Goal: Task Accomplishment & Management: Use online tool/utility

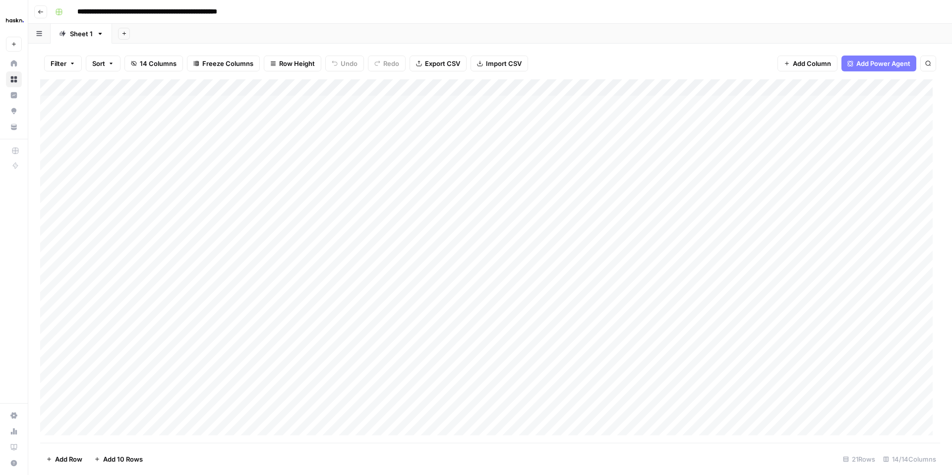
click at [43, 14] on icon "button" at bounding box center [41, 12] width 6 height 6
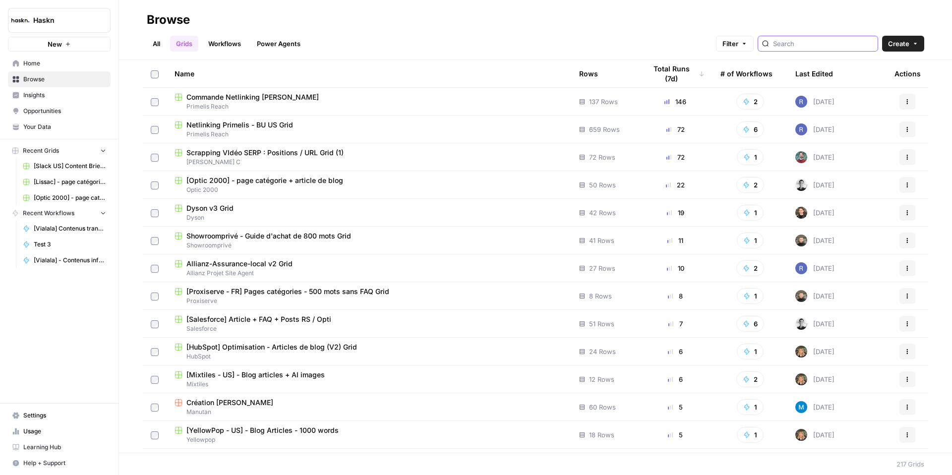
click at [815, 47] on input "search" at bounding box center [823, 44] width 101 height 10
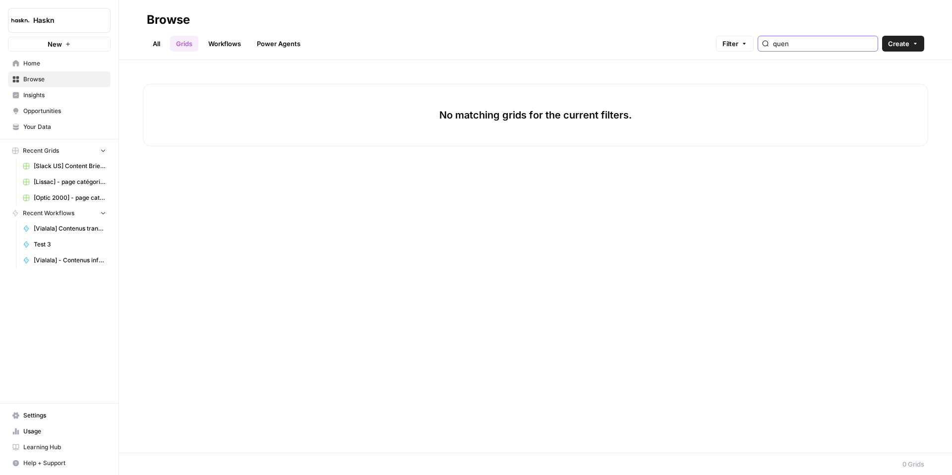
type input "quen"
click at [159, 41] on link "All" at bounding box center [156, 44] width 19 height 16
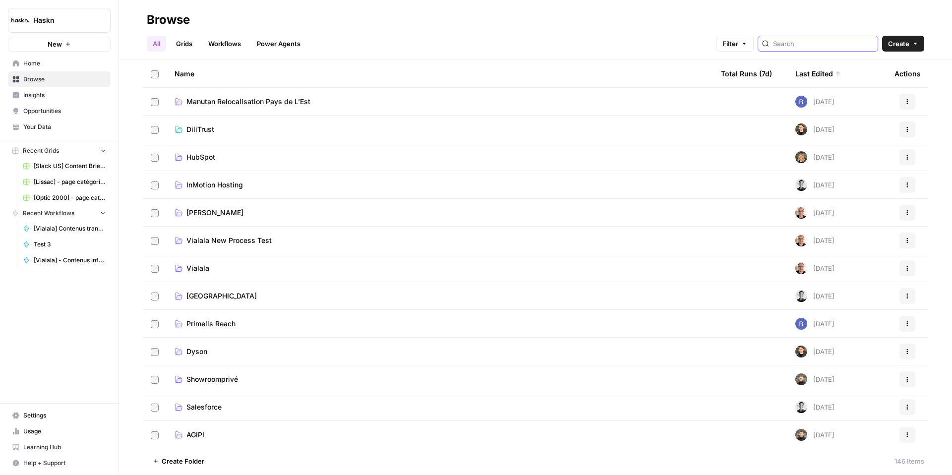
click at [806, 48] on input "search" at bounding box center [823, 44] width 101 height 10
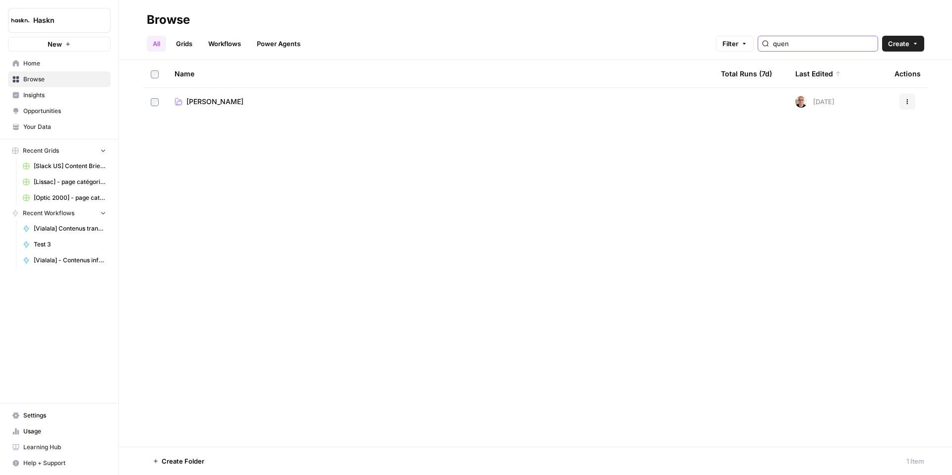
type input "quen"
click at [213, 102] on span "[PERSON_NAME]" at bounding box center [214, 102] width 57 height 10
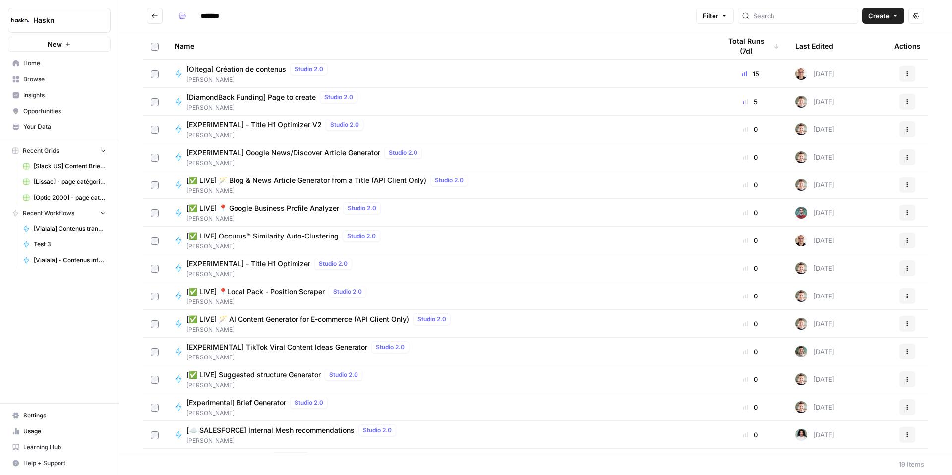
click at [250, 69] on span "[Oltega] Création de contenus" at bounding box center [236, 69] width 100 height 10
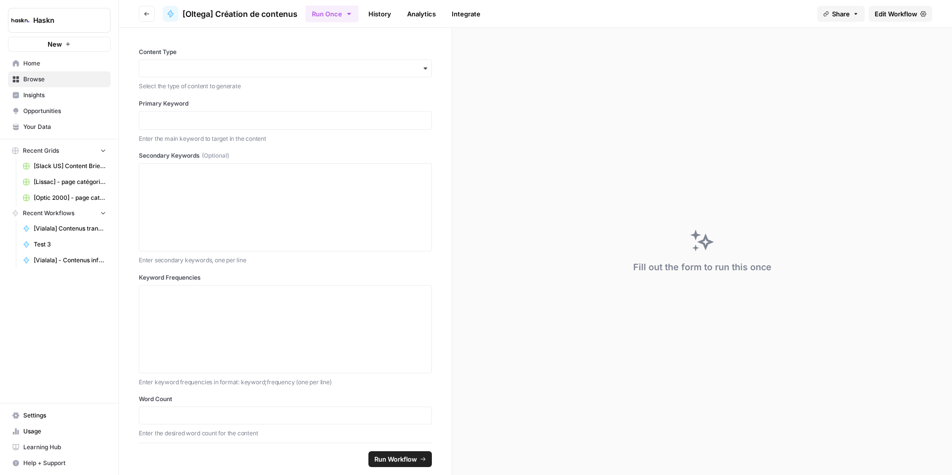
click at [887, 13] on span "Edit Workflow" at bounding box center [896, 14] width 43 height 10
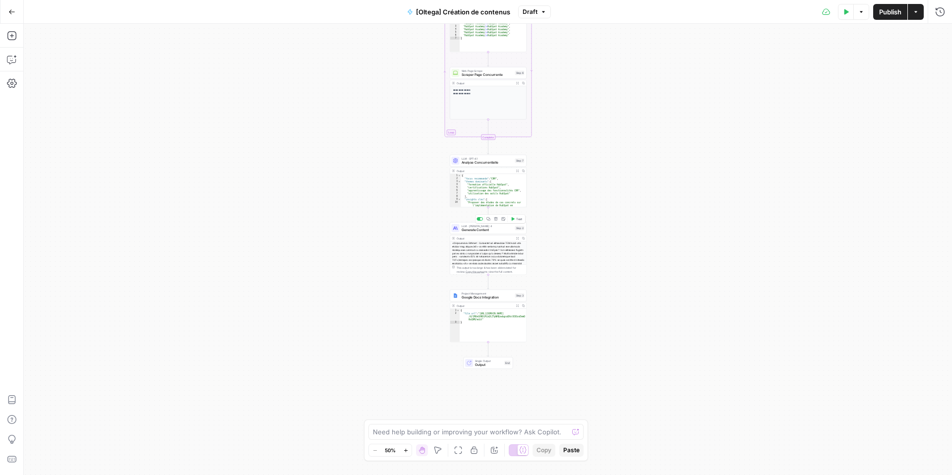
click at [483, 230] on span "Generate Content" at bounding box center [488, 230] width 52 height 5
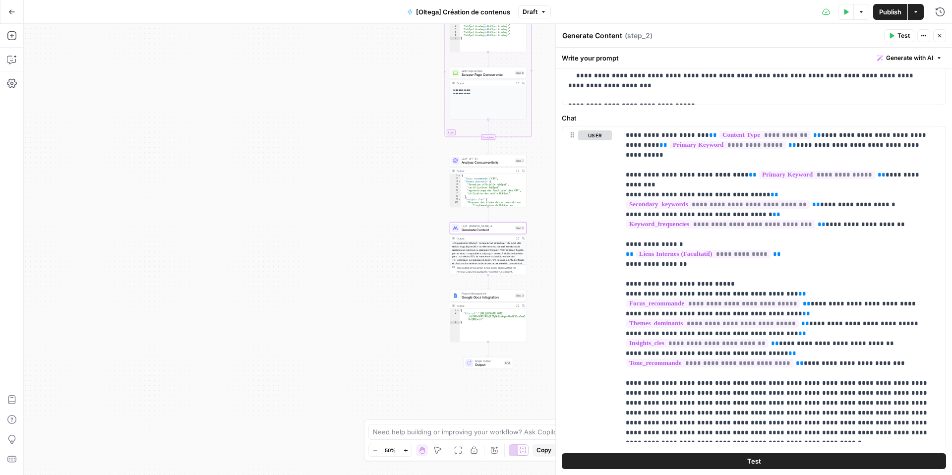
scroll to position [462, 0]
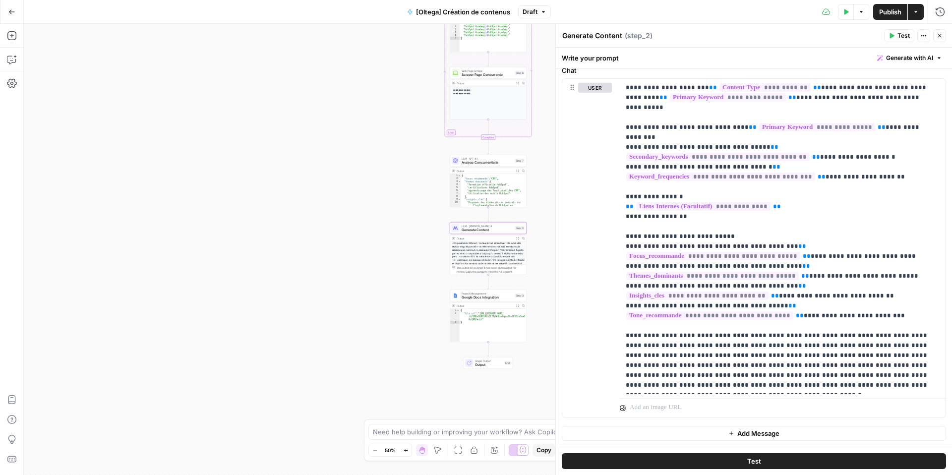
click at [10, 15] on icon "button" at bounding box center [11, 11] width 7 height 7
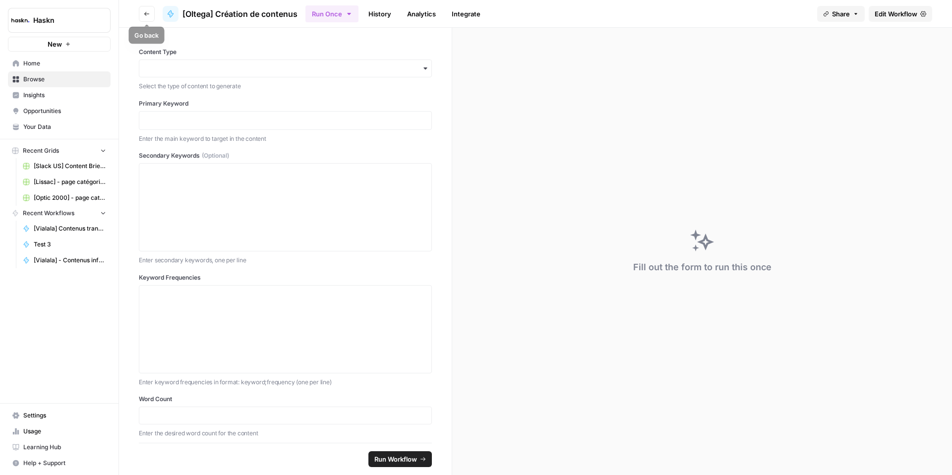
click at [149, 11] on icon "button" at bounding box center [147, 14] width 6 height 6
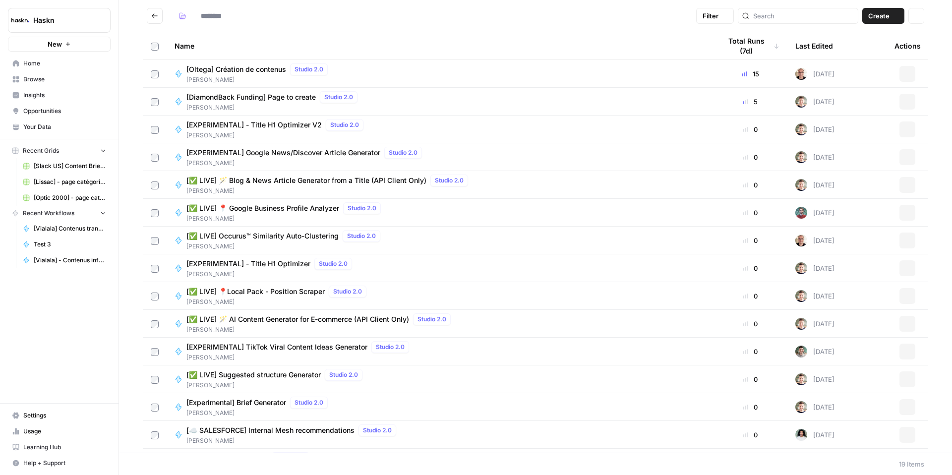
type input "*******"
click at [793, 18] on input "search" at bounding box center [803, 16] width 101 height 10
click at [161, 17] on button "Go back" at bounding box center [155, 16] width 16 height 16
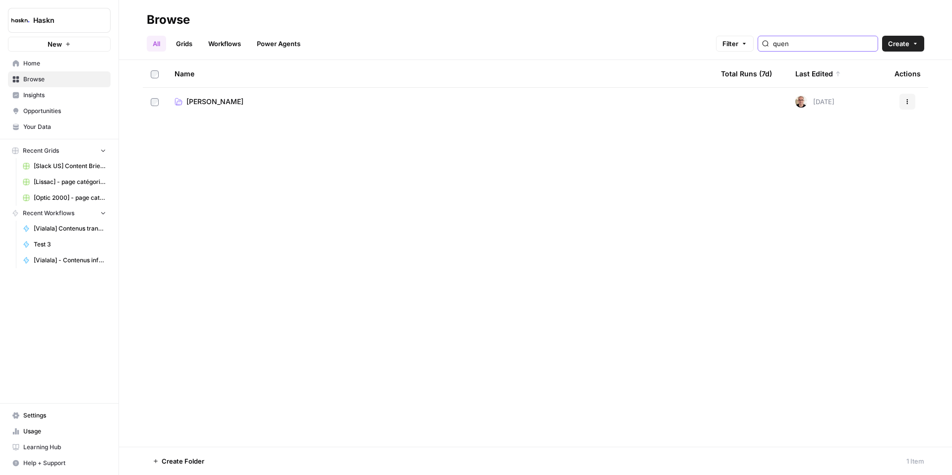
click at [810, 48] on input "quen" at bounding box center [823, 44] width 101 height 10
type input "via"
click at [208, 108] on td "Vialala New Process Test" at bounding box center [440, 101] width 546 height 27
click at [212, 103] on span "Vialala New Process Test" at bounding box center [228, 102] width 85 height 10
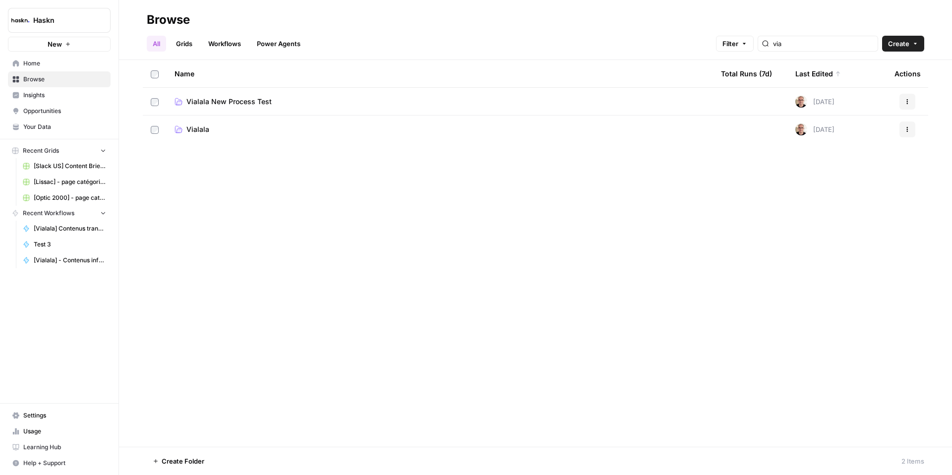
click at [202, 127] on span "Vialala" at bounding box center [197, 129] width 23 height 10
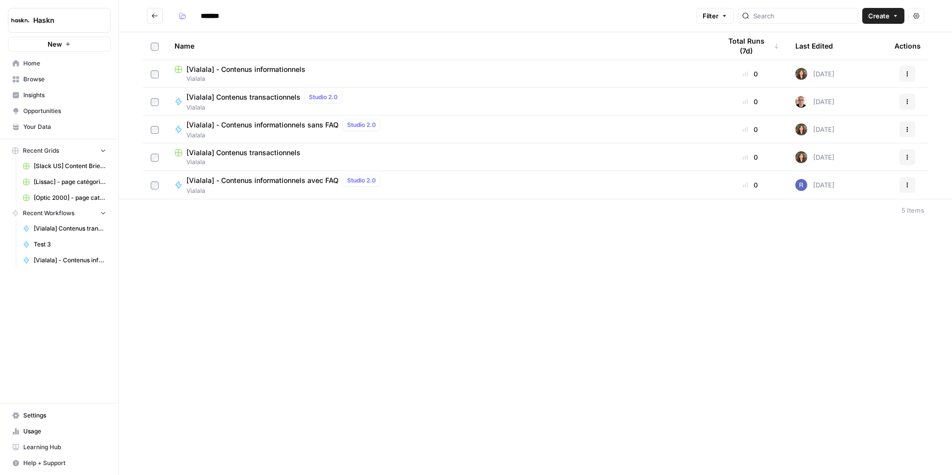
click at [276, 185] on span "[Vialala] - Contenus informationnels avec FAQ" at bounding box center [262, 181] width 152 height 10
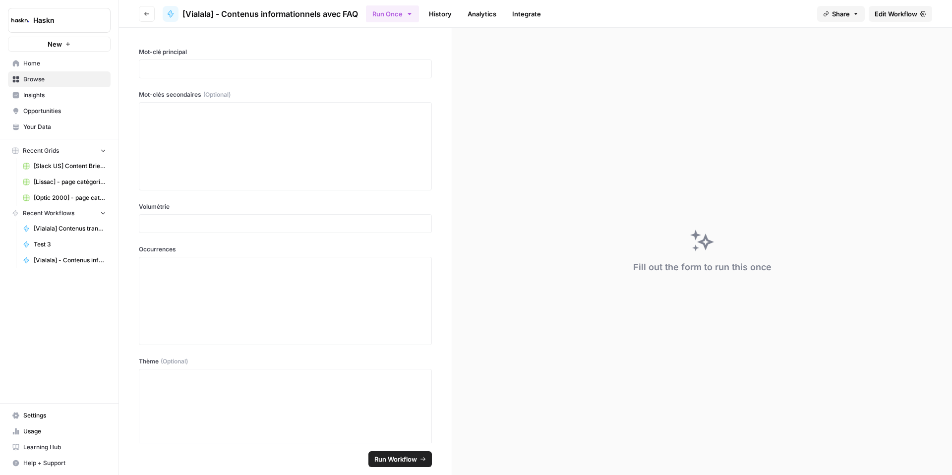
click at [898, 13] on span "Edit Workflow" at bounding box center [896, 14] width 43 height 10
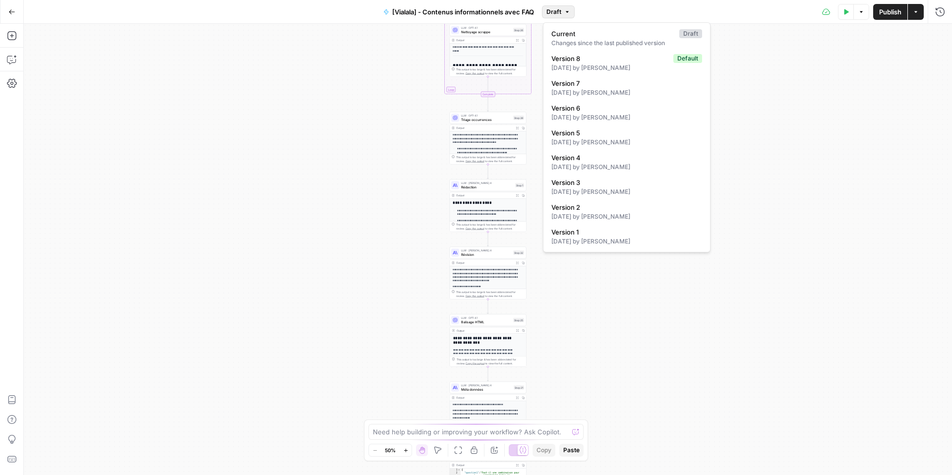
click at [556, 15] on span "Draft" at bounding box center [553, 11] width 15 height 9
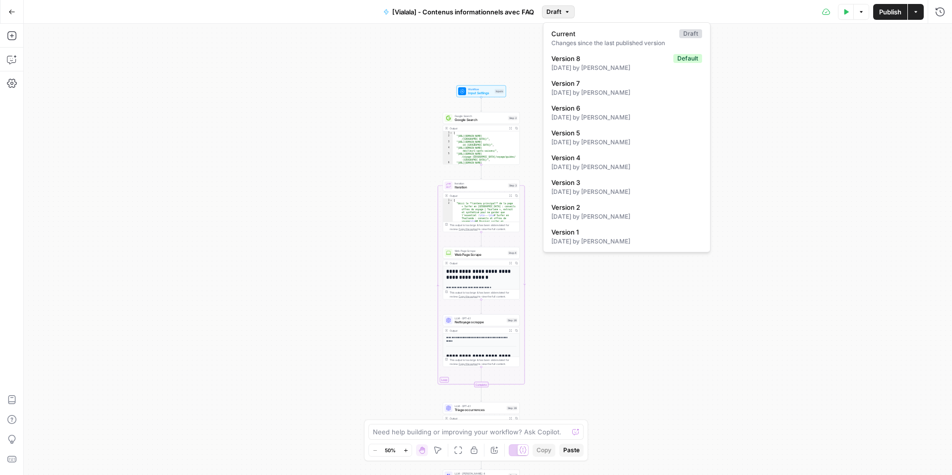
click at [370, 145] on div "Workflow Input Settings Inputs Google Search Google Search Step 2 Output Expand…" at bounding box center [488, 249] width 928 height 451
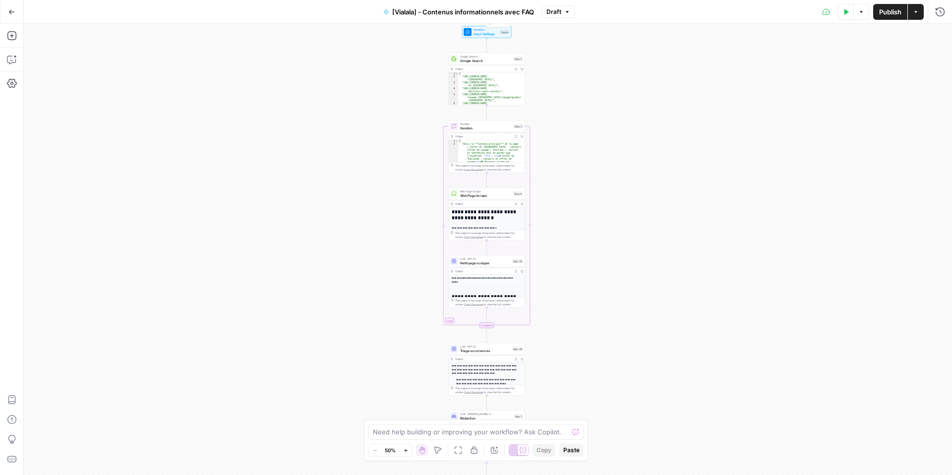
click at [479, 32] on span "Input Settings" at bounding box center [486, 33] width 25 height 5
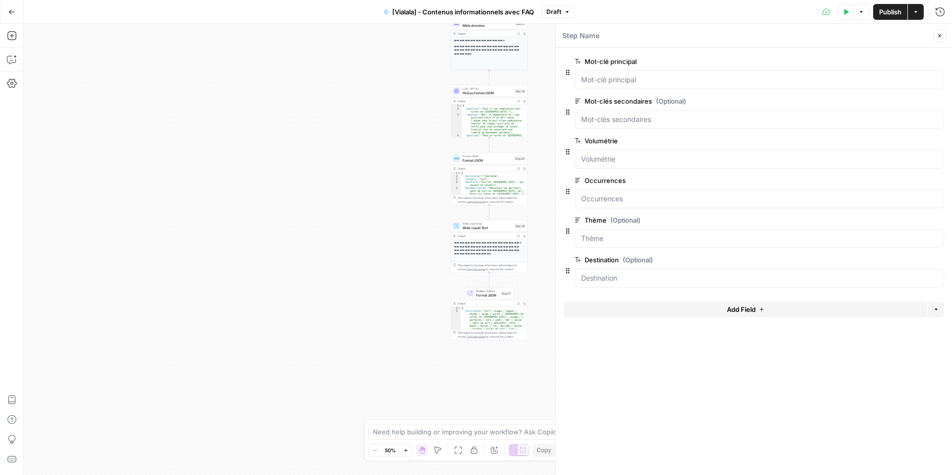
click at [479, 293] on span "Format JSON" at bounding box center [487, 295] width 23 height 5
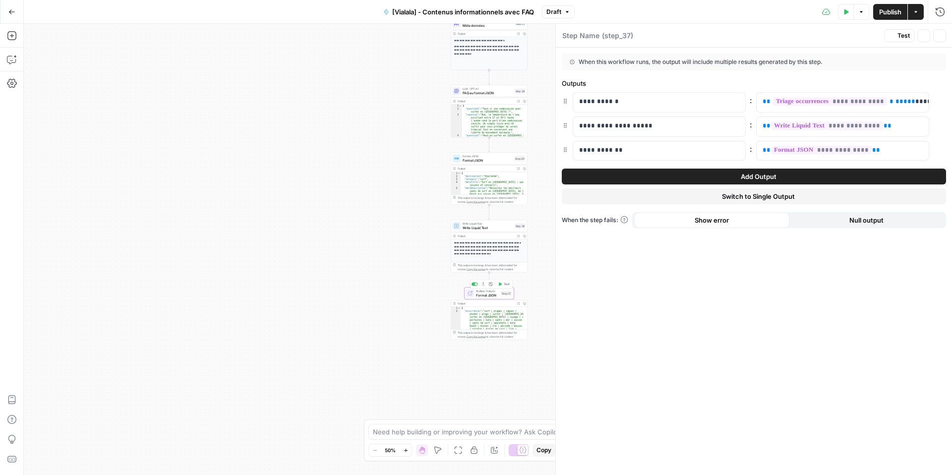
type textarea "Format JSON"
click at [480, 90] on span "FAQ au format JSON" at bounding box center [488, 92] width 50 height 5
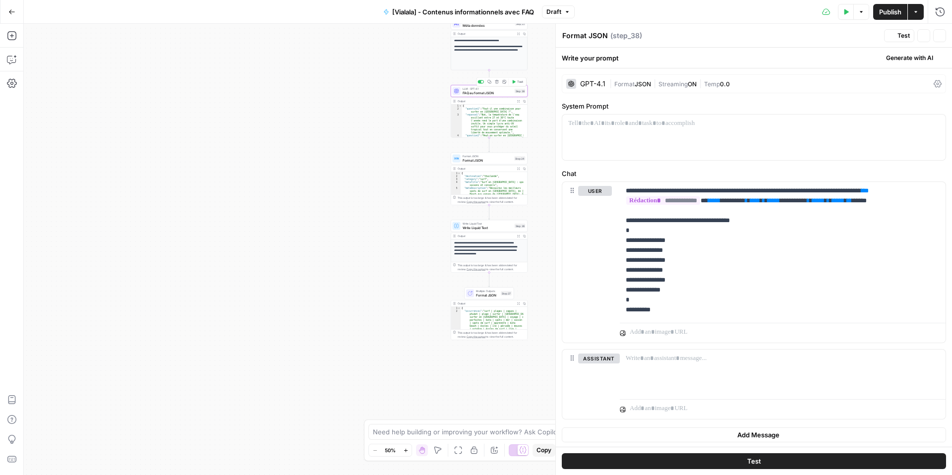
type textarea "FAQ au format JSON"
click at [476, 163] on div "Format JSON Format JSON Step 24 Copy step Delete step Add Note Test" at bounding box center [489, 159] width 77 height 12
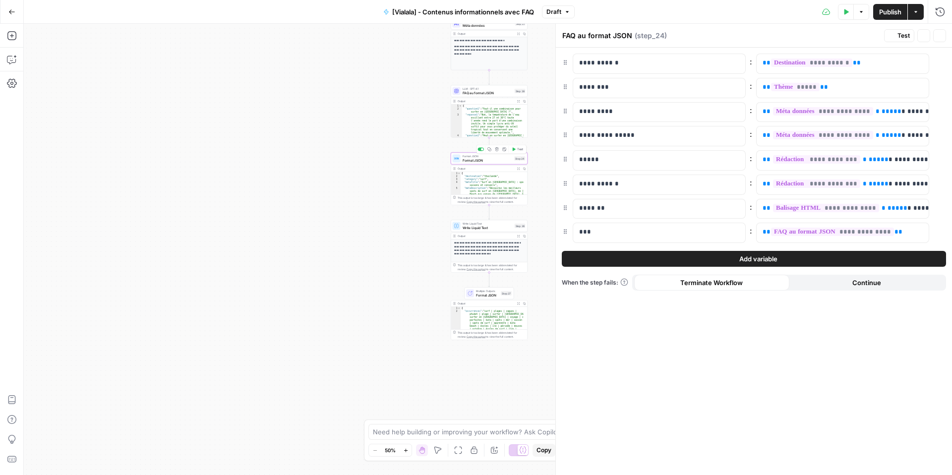
type textarea "Format JSON"
click at [13, 13] on icon "button" at bounding box center [11, 11] width 7 height 7
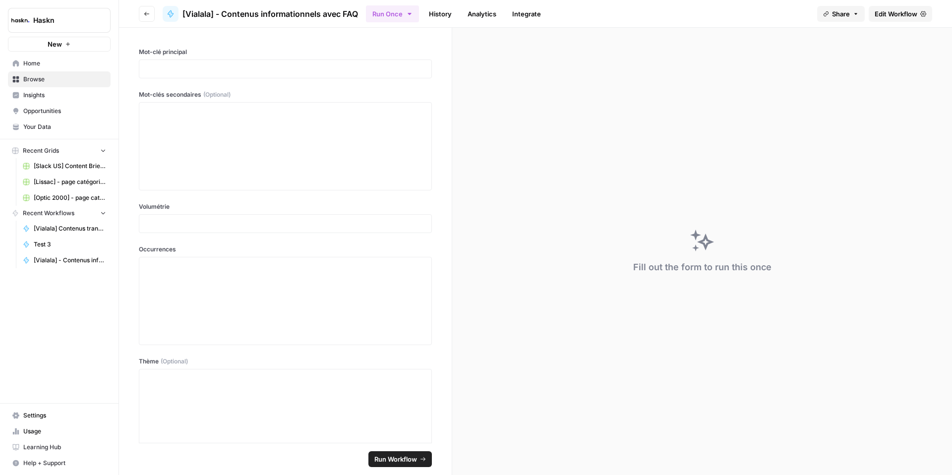
click at [148, 15] on icon "button" at bounding box center [147, 14] width 6 height 6
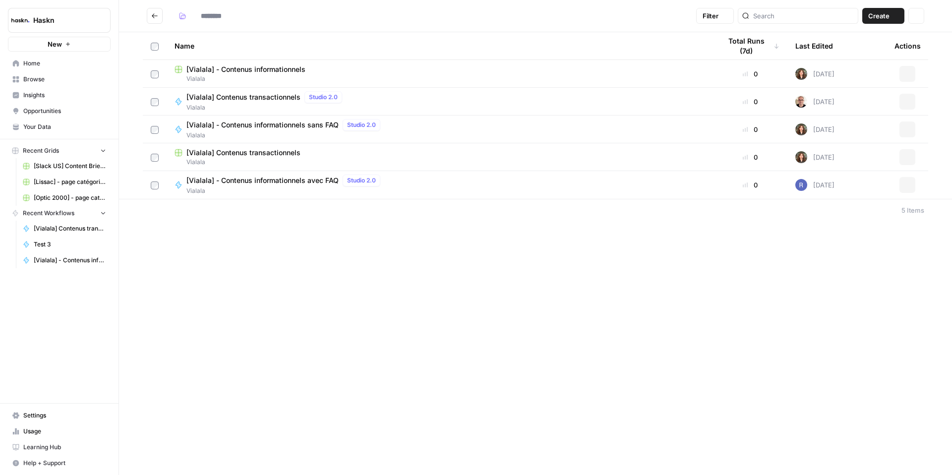
type input "*******"
click at [265, 95] on span "[Vialala] Contenus transactionnels" at bounding box center [243, 97] width 114 height 10
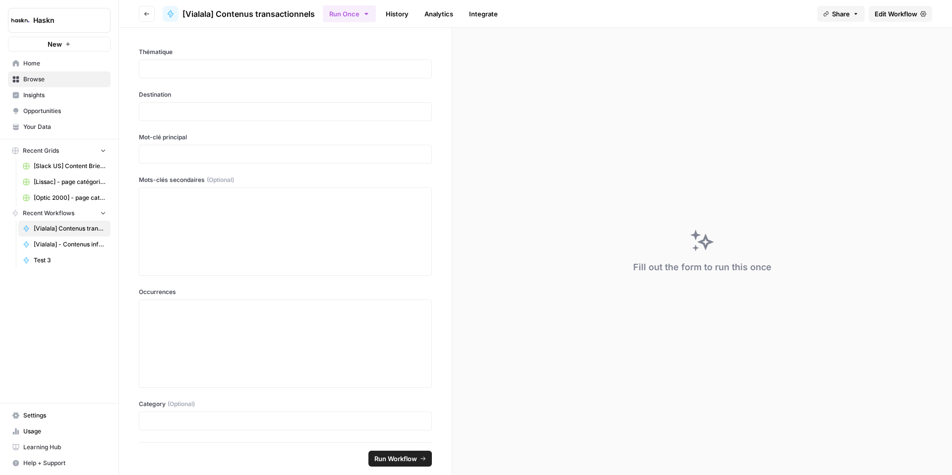
click at [149, 16] on icon "button" at bounding box center [147, 14] width 6 height 6
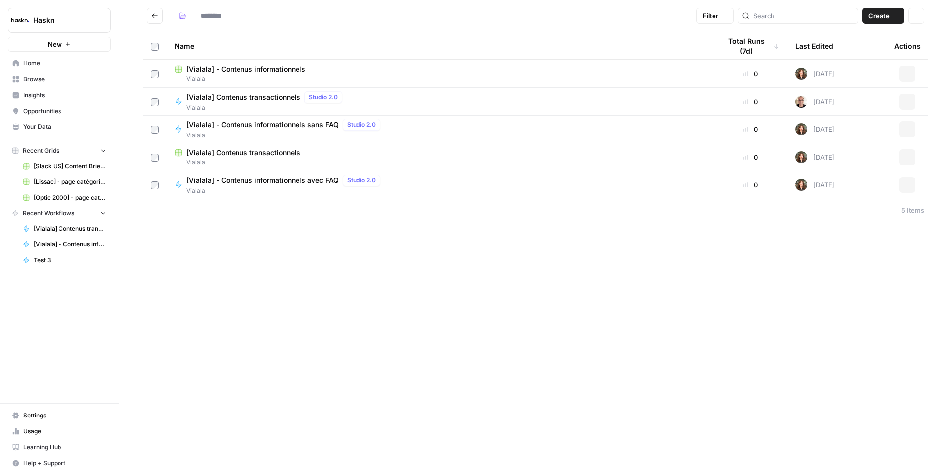
type input "*******"
click at [273, 120] on span "[Vialala] - Contenus informationnels sans FAQ" at bounding box center [262, 125] width 152 height 10
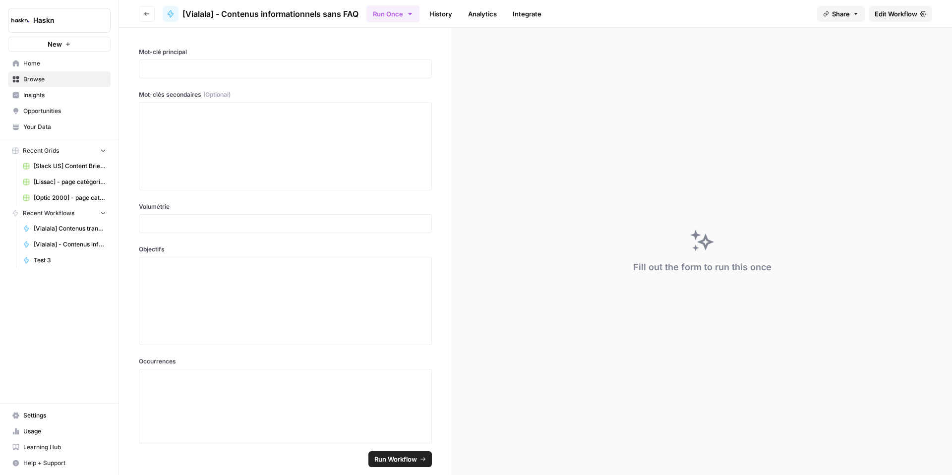
click at [899, 18] on span "Edit Workflow" at bounding box center [896, 14] width 43 height 10
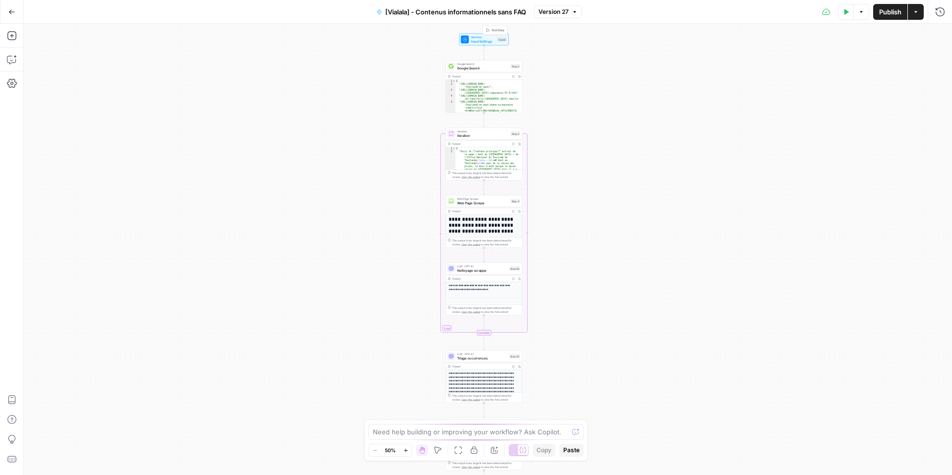
click at [481, 41] on span "Input Settings" at bounding box center [483, 41] width 25 height 5
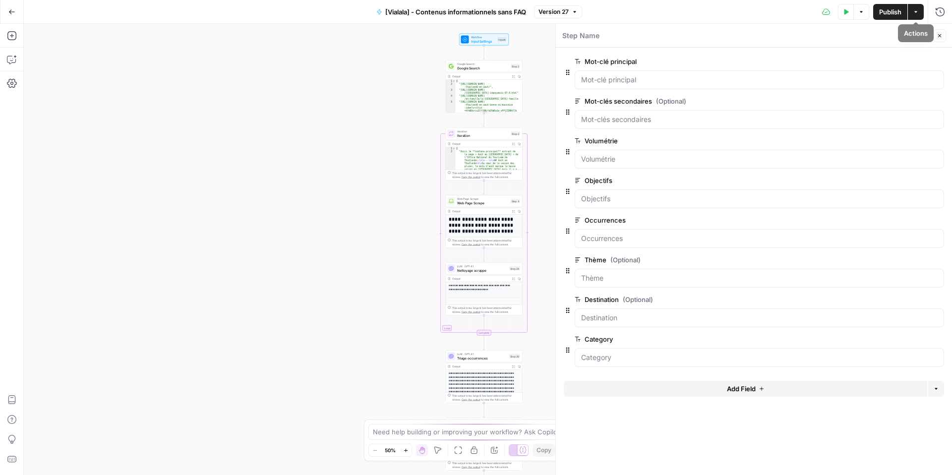
click at [941, 39] on button "Close" at bounding box center [939, 35] width 13 height 13
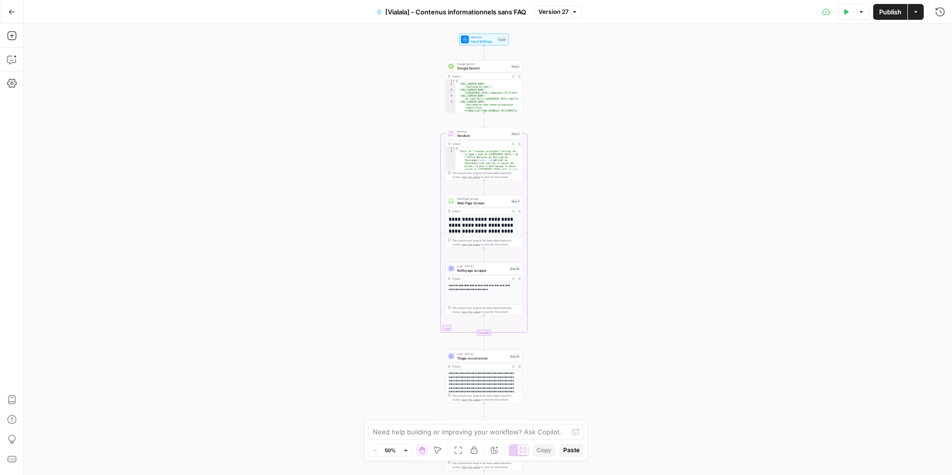
click at [7, 9] on button "Go Back" at bounding box center [12, 12] width 18 height 18
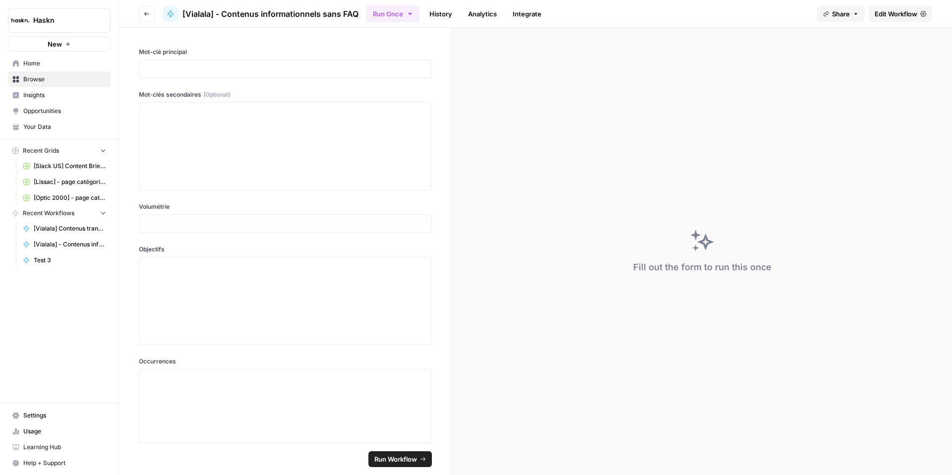
click at [144, 19] on button "Go back" at bounding box center [147, 14] width 16 height 16
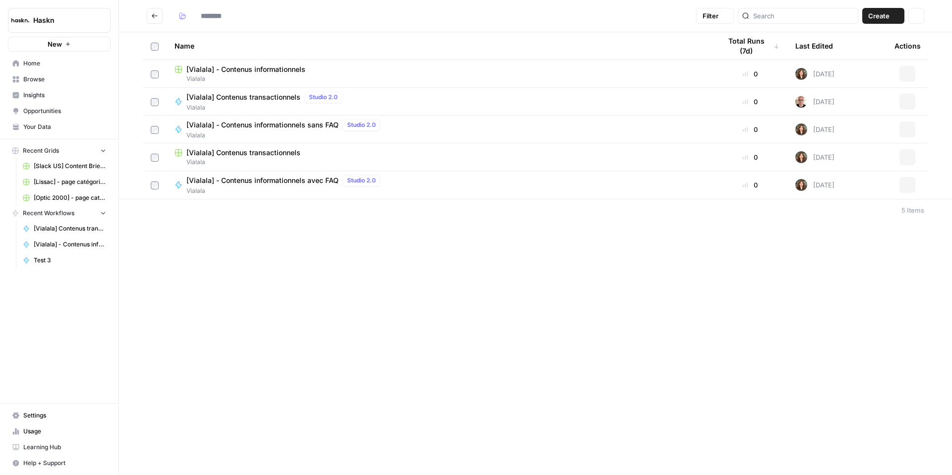
type input "*******"
click at [285, 185] on div "[Vialala] - Contenus informationnels avec FAQ Studio 2.0" at bounding box center [285, 181] width 198 height 12
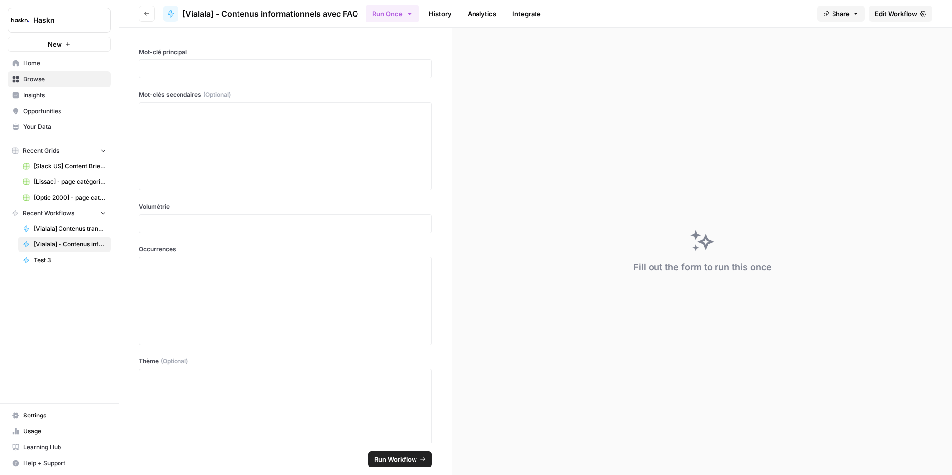
click at [908, 16] on span "Edit Workflow" at bounding box center [896, 14] width 43 height 10
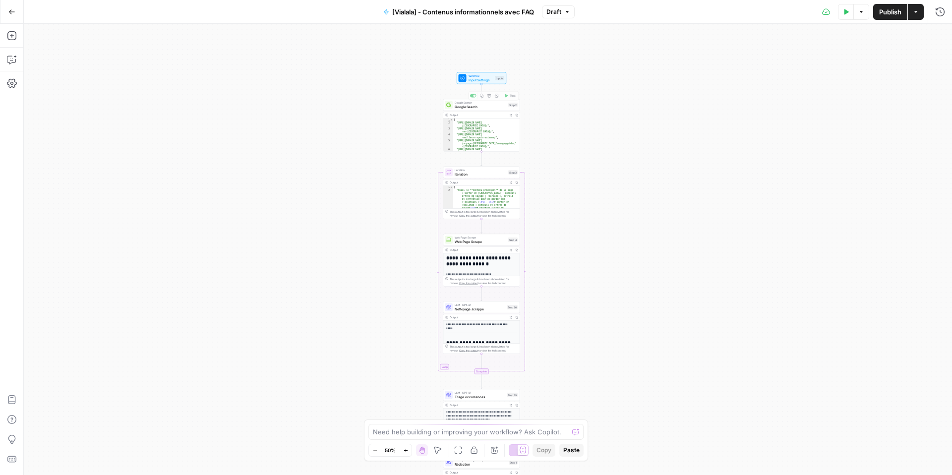
click at [475, 81] on span "Input Settings" at bounding box center [481, 79] width 25 height 5
click at [614, 306] on button "Add Field" at bounding box center [745, 309] width 363 height 16
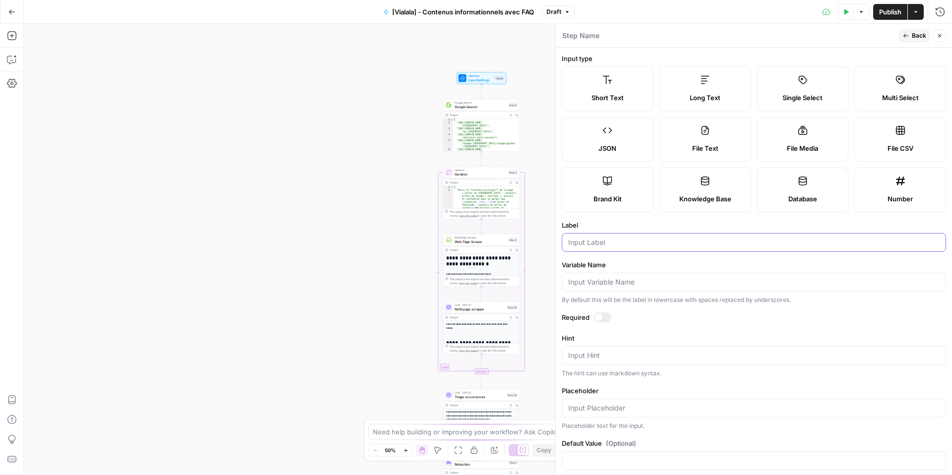
click at [592, 246] on input "Label" at bounding box center [753, 243] width 371 height 10
type input "Category"
click at [590, 282] on input "Variable Name" at bounding box center [753, 282] width 371 height 10
type input "category"
click at [606, 317] on div at bounding box center [603, 317] width 18 height 10
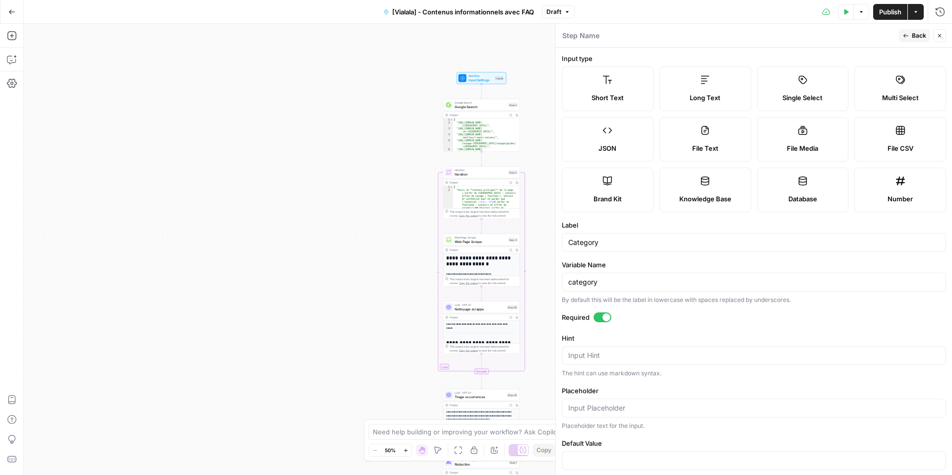
click at [939, 39] on button "Close" at bounding box center [939, 35] width 13 height 13
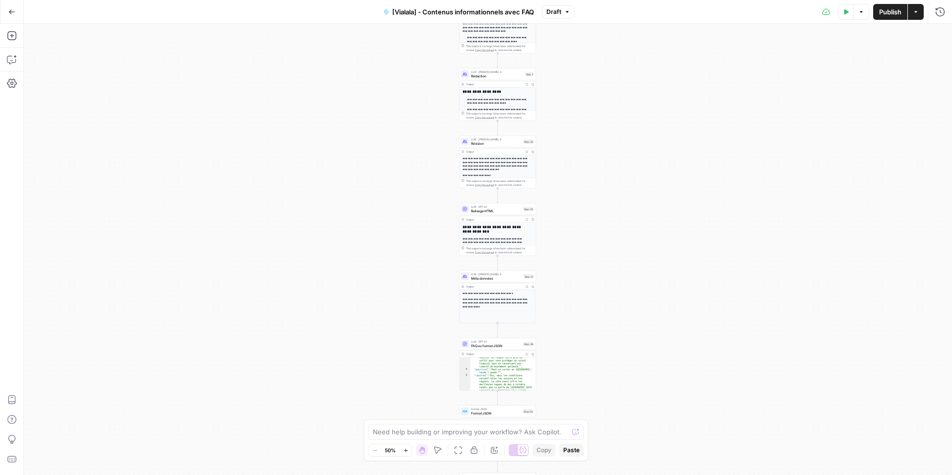
scroll to position [53, 0]
click at [476, 416] on div "Format JSON Format JSON Step 24 Copy step Delete step Add Note Test" at bounding box center [497, 412] width 77 height 12
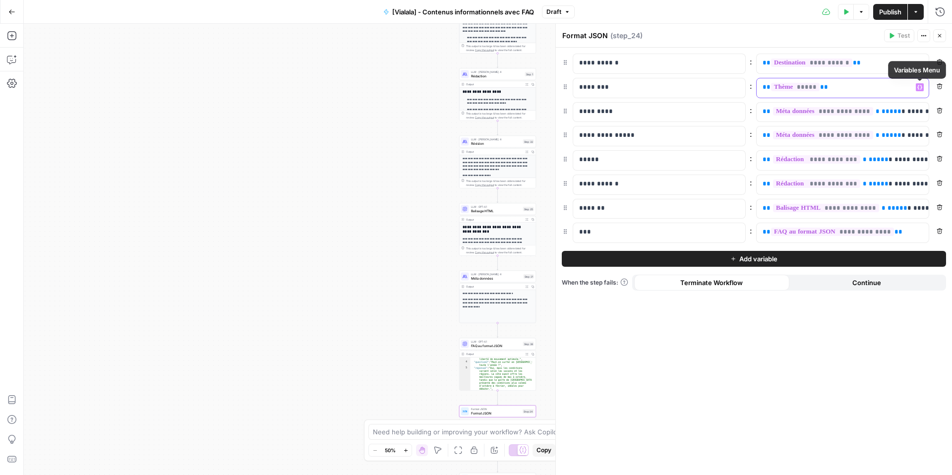
click at [889, 90] on p "** ***** **" at bounding box center [835, 87] width 144 height 10
click at [921, 86] on icon "button" at bounding box center [919, 87] width 5 height 4
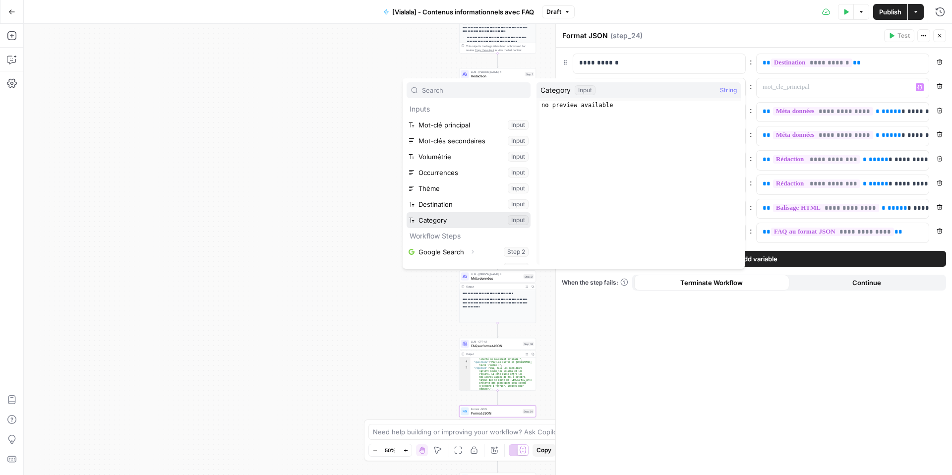
click at [488, 221] on button "Select variable Category" at bounding box center [469, 220] width 124 height 16
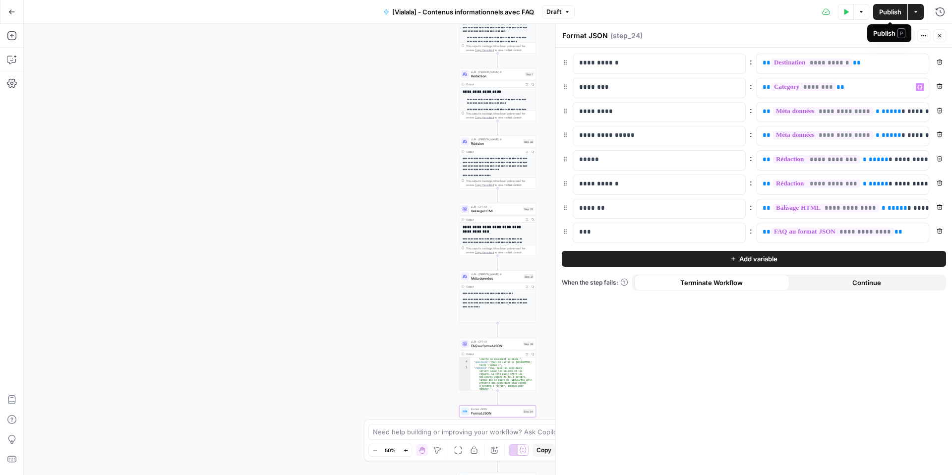
click at [894, 11] on span "Publish" at bounding box center [890, 12] width 22 height 10
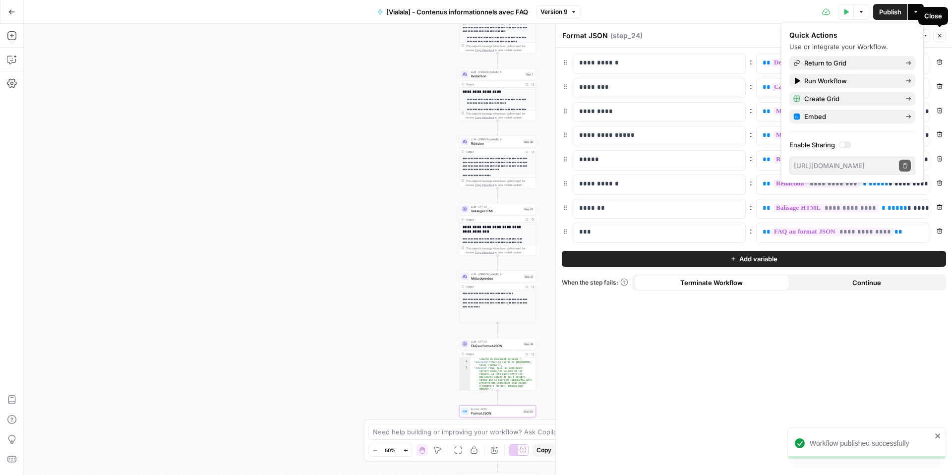
click at [941, 37] on icon "button" at bounding box center [940, 36] width 6 height 6
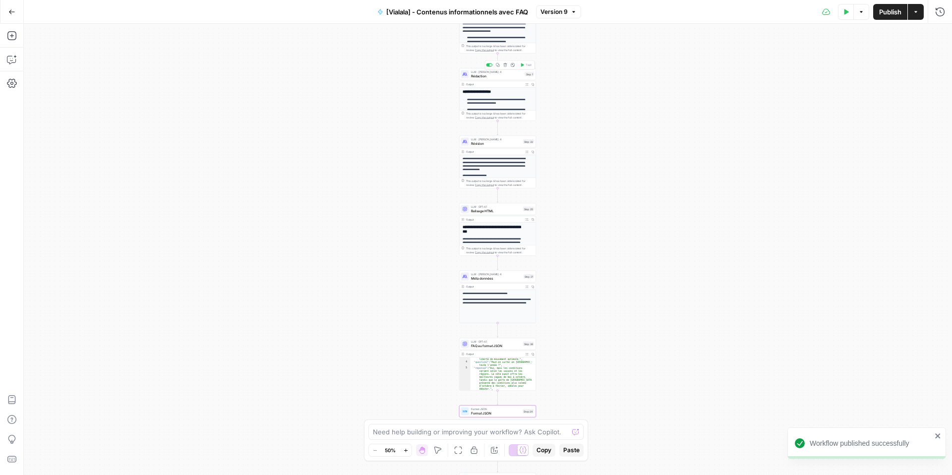
click at [490, 75] on span "Rédaction" at bounding box center [497, 75] width 52 height 5
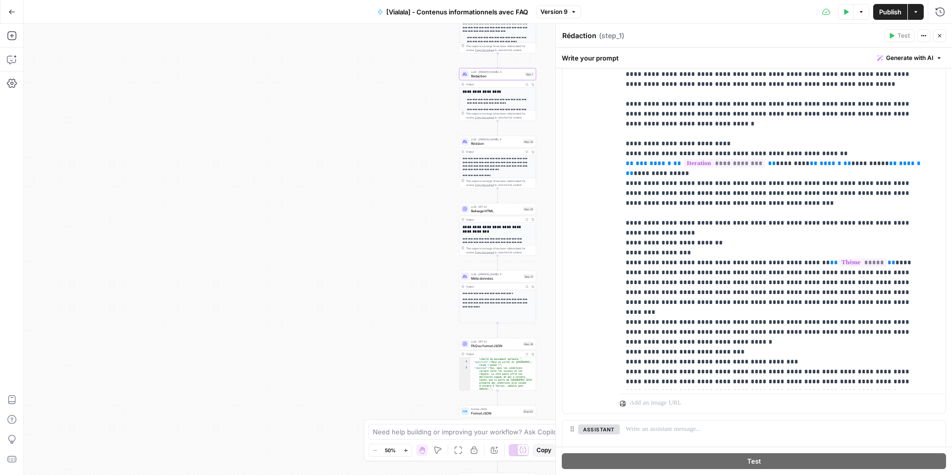
scroll to position [544, 0]
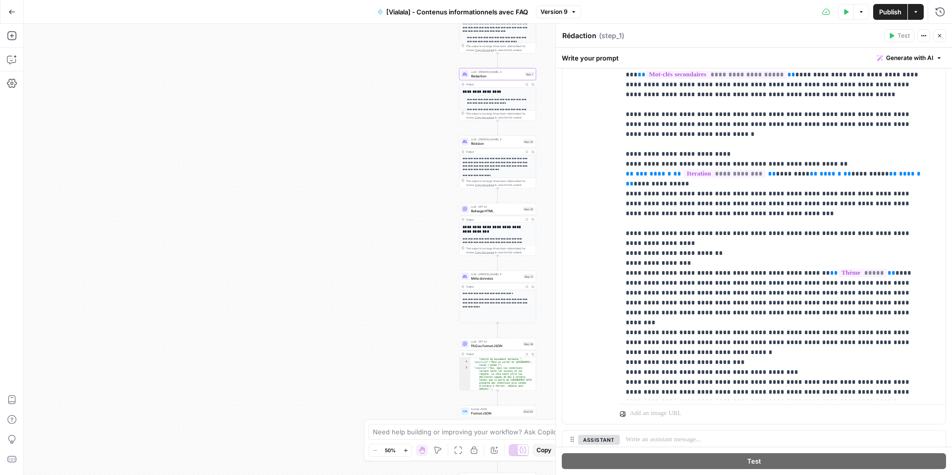
click at [15, 11] on button "Go Back" at bounding box center [12, 12] width 18 height 18
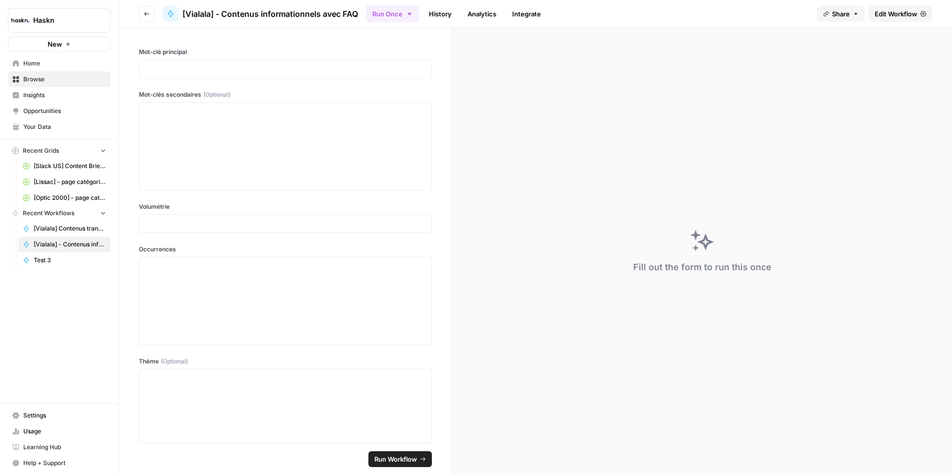
click at [150, 12] on button "Go back" at bounding box center [147, 14] width 16 height 16
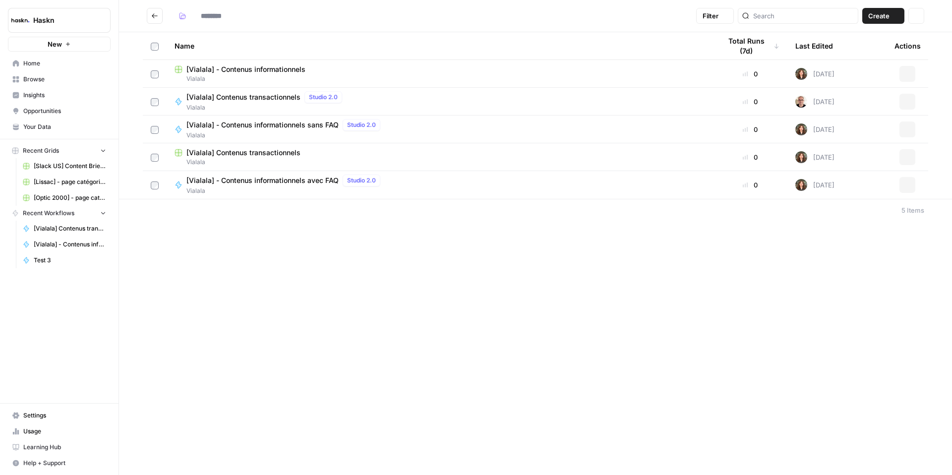
type input "*******"
click at [152, 16] on icon "Go back" at bounding box center [155, 15] width 6 height 4
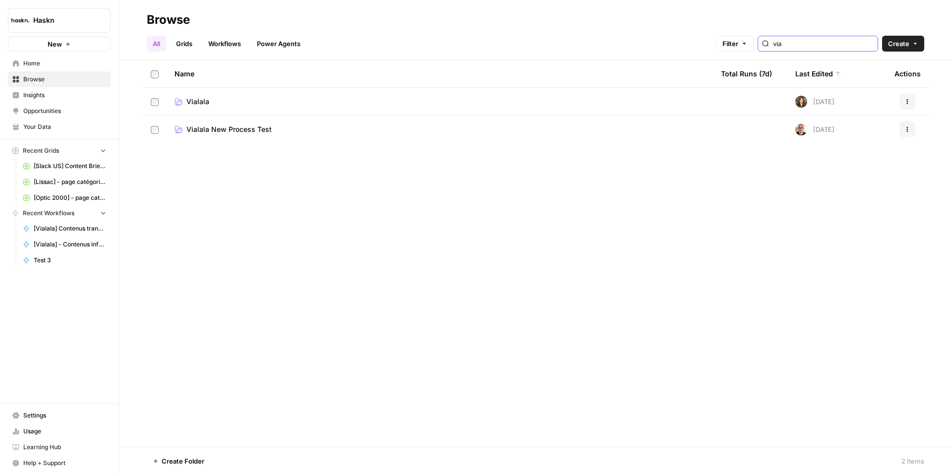
click at [819, 46] on input "via" at bounding box center [823, 44] width 101 height 10
type input "modan"
click at [230, 99] on span "Modani Furniture" at bounding box center [214, 102] width 56 height 10
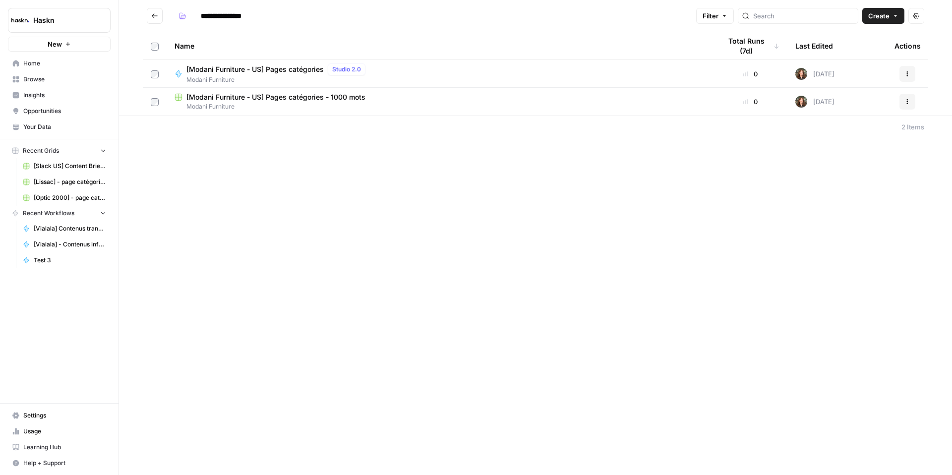
click at [270, 71] on span "[Modani Furniture - US] Pages catégories" at bounding box center [254, 69] width 137 height 10
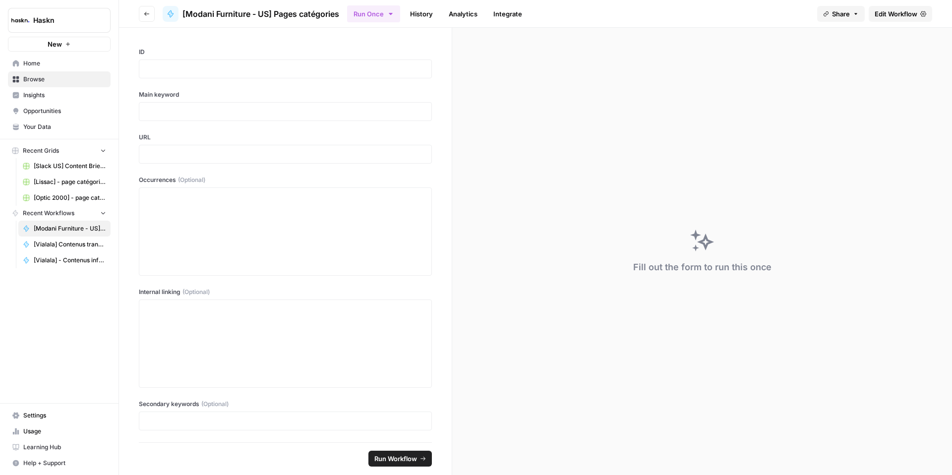
click at [905, 9] on span "Edit Workflow" at bounding box center [896, 14] width 43 height 10
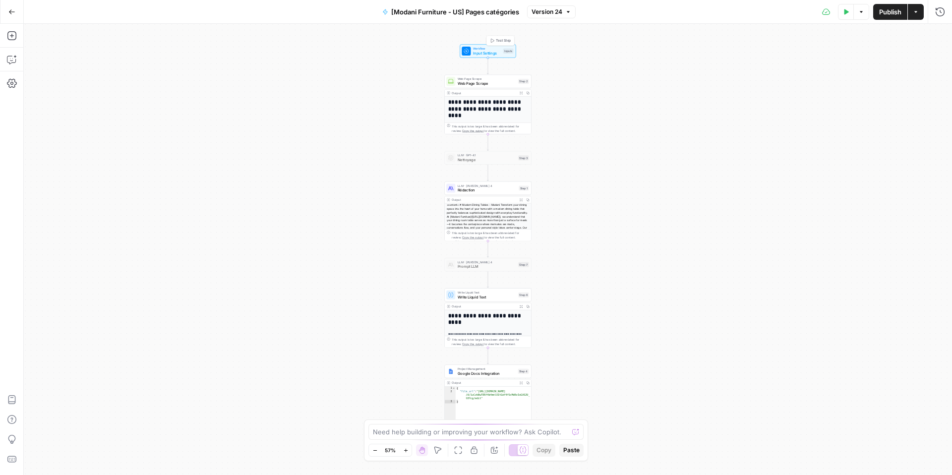
click at [482, 53] on span "Input Settings" at bounding box center [487, 52] width 28 height 5
click at [12, 12] on icon "button" at bounding box center [11, 11] width 7 height 7
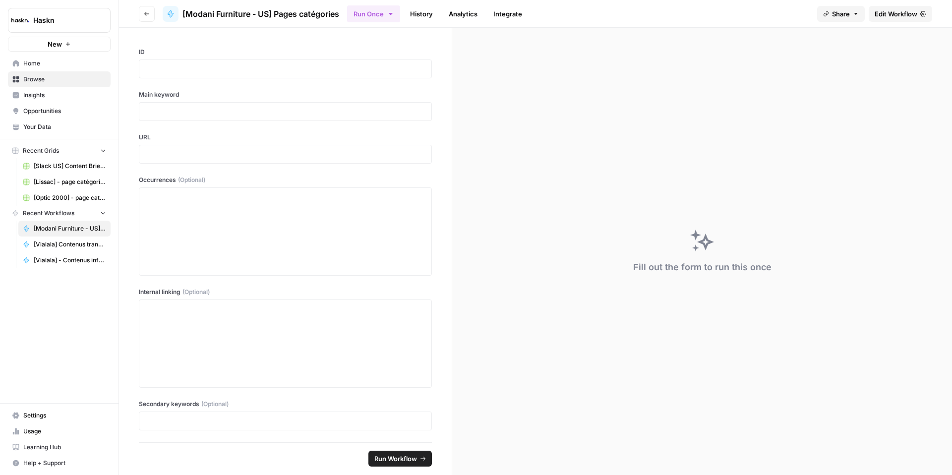
click at [149, 15] on icon "button" at bounding box center [147, 14] width 6 height 6
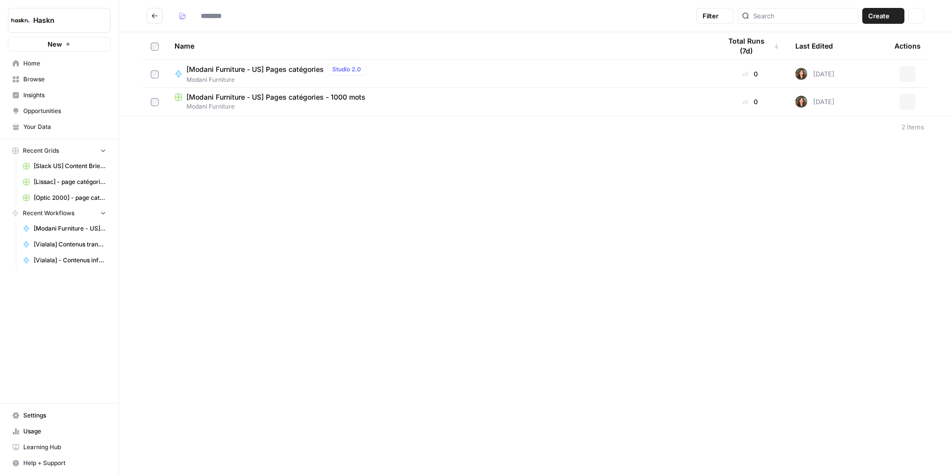
type input "**********"
click at [158, 17] on icon "Go back" at bounding box center [154, 15] width 7 height 7
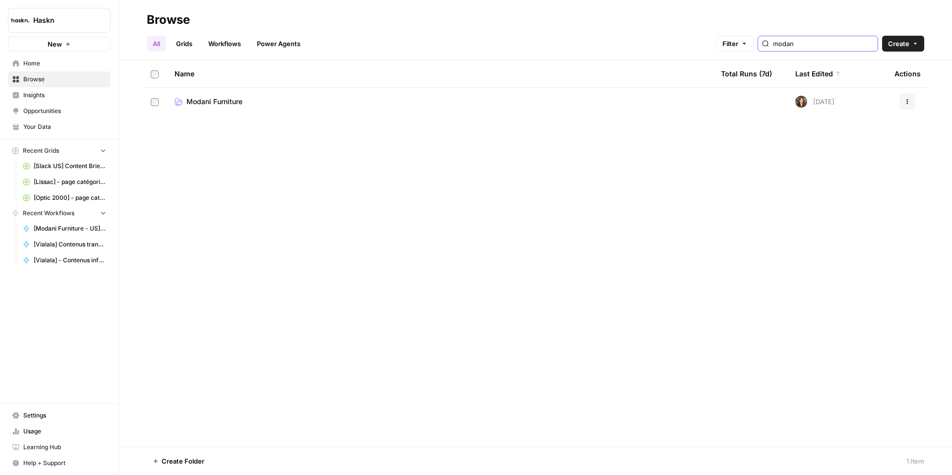
click at [817, 47] on input "modan" at bounding box center [823, 44] width 101 height 10
type input "vialala"
click at [208, 104] on span "Vialala" at bounding box center [197, 102] width 23 height 10
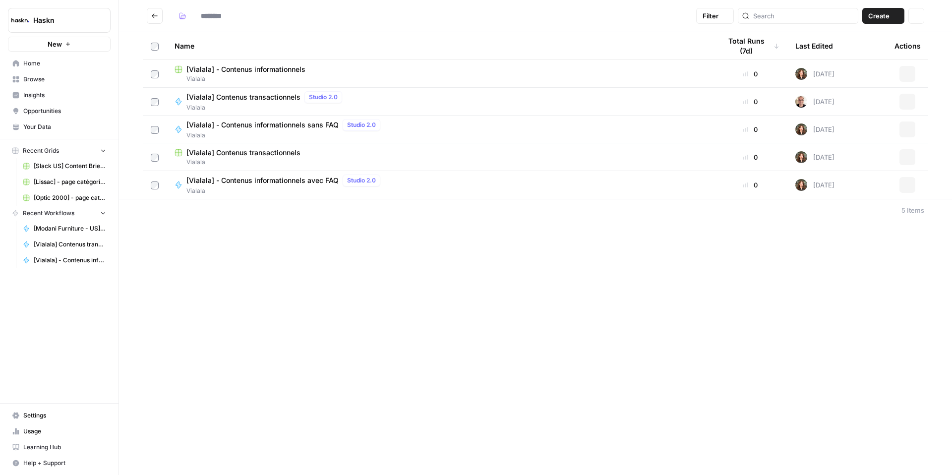
type input "*******"
click at [269, 100] on span "[Vialala] Contenus transactionnels" at bounding box center [243, 97] width 114 height 10
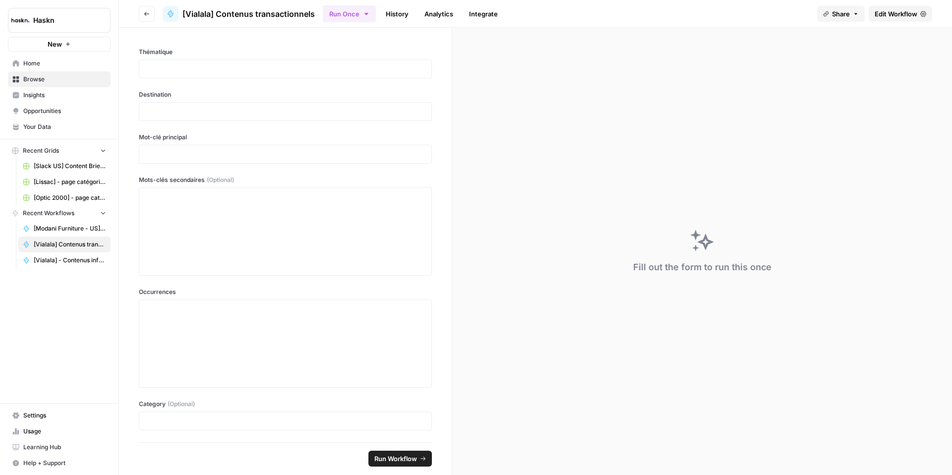
click at [881, 17] on span "Edit Workflow" at bounding box center [896, 14] width 43 height 10
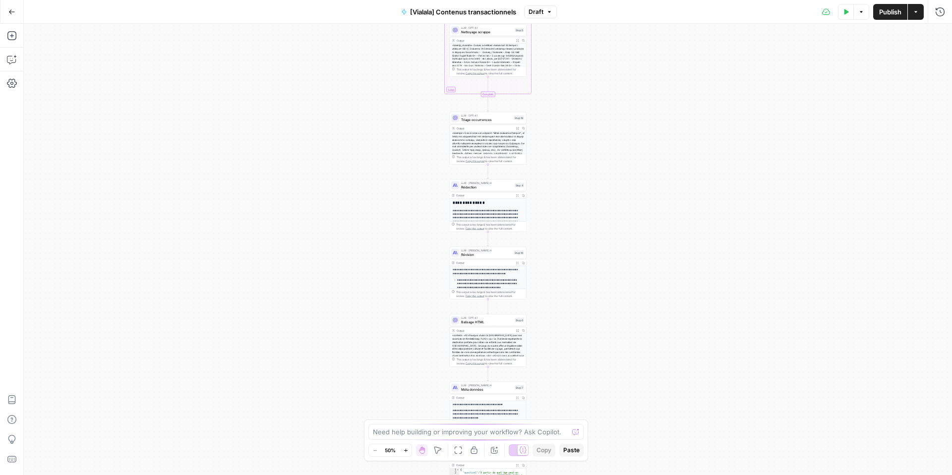
click at [917, 14] on icon "button" at bounding box center [916, 12] width 6 height 6
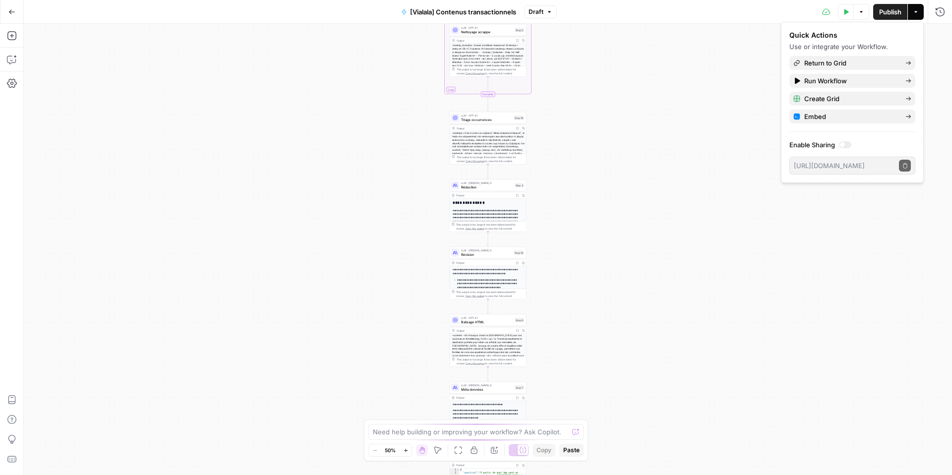
click at [843, 9] on icon "button" at bounding box center [846, 12] width 6 height 6
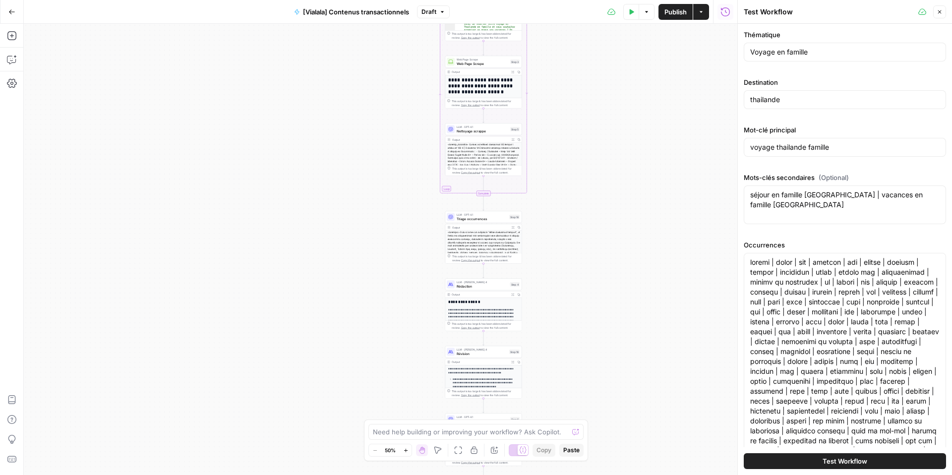
click at [471, 218] on span "Triage occurrences" at bounding box center [482, 218] width 51 height 5
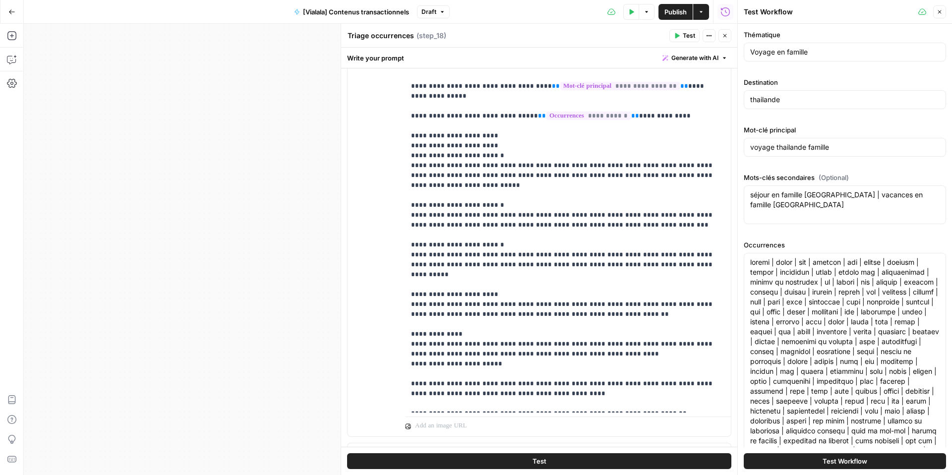
scroll to position [174, 0]
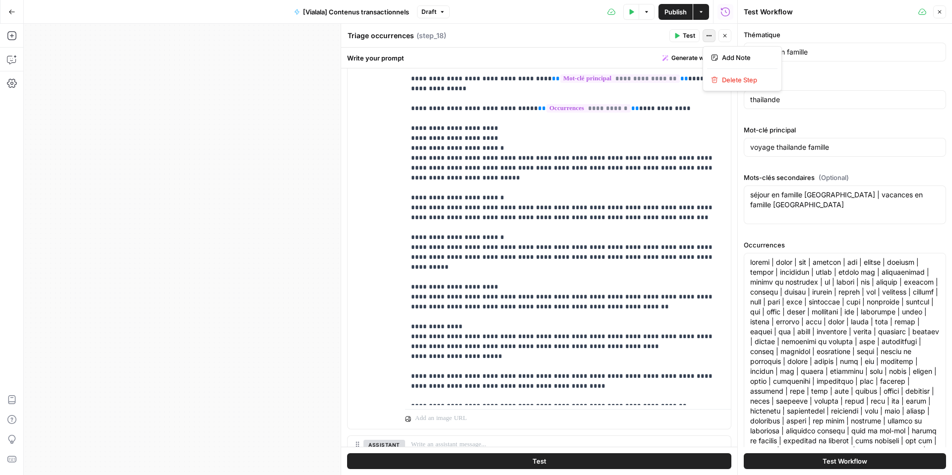
click at [710, 37] on icon "button" at bounding box center [709, 36] width 6 height 6
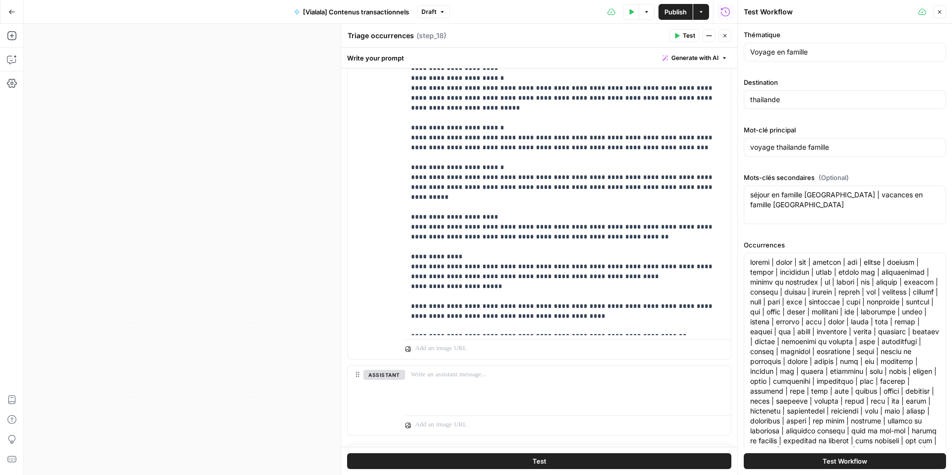
scroll to position [246, 0]
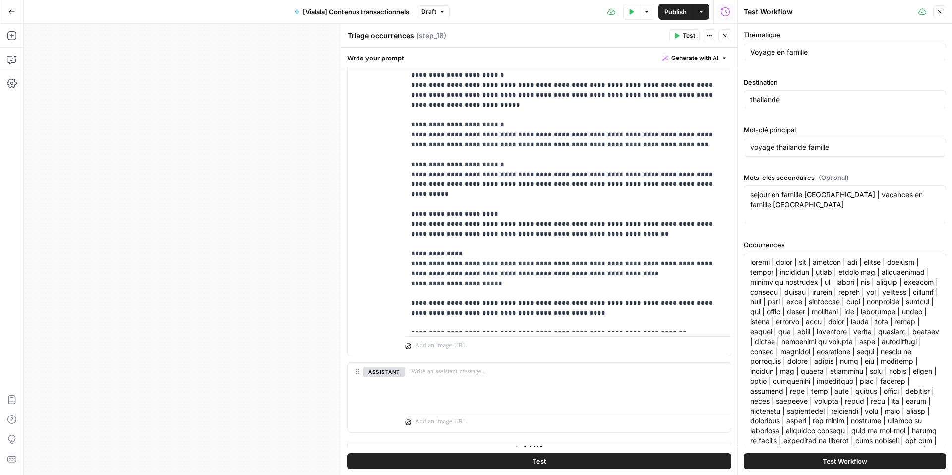
click at [943, 15] on button "Close" at bounding box center [939, 11] width 13 height 13
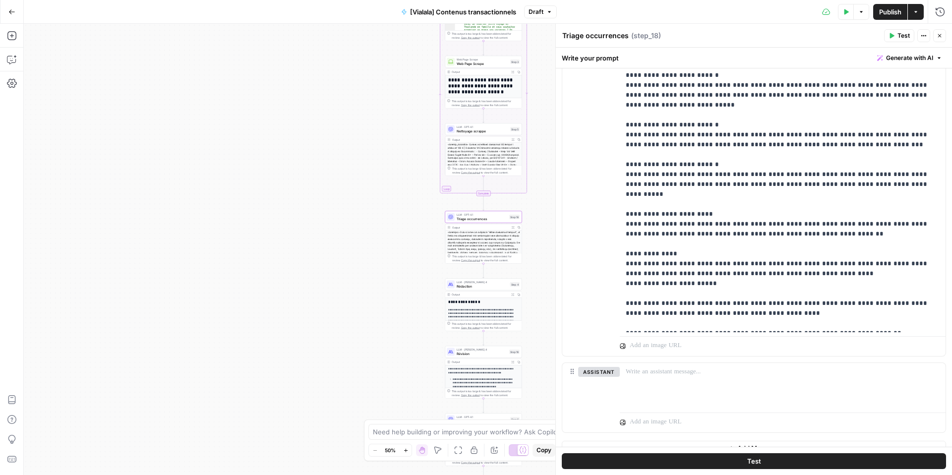
click at [371, 260] on div "Workflow Input Settings Inputs Google Search Google Search Step 1 Output Expand…" at bounding box center [488, 249] width 928 height 451
click at [466, 284] on span "Rédaction" at bounding box center [483, 286] width 52 height 5
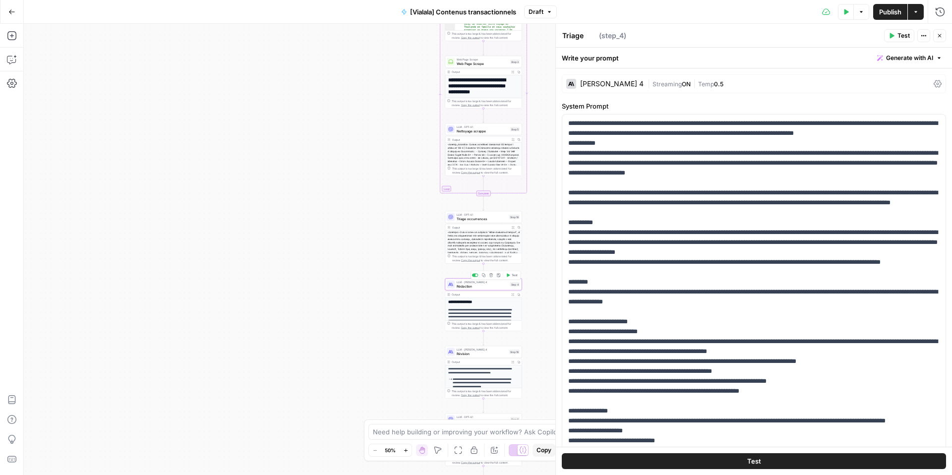
type textarea "Rédaction"
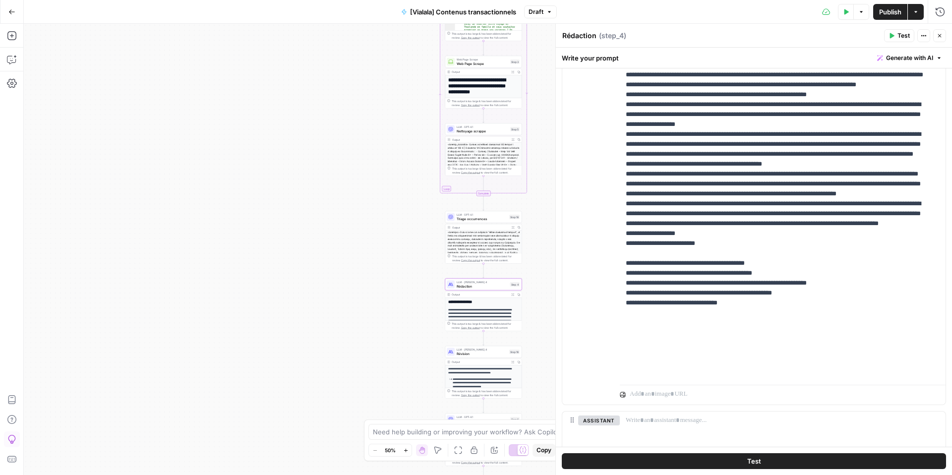
scroll to position [627, 0]
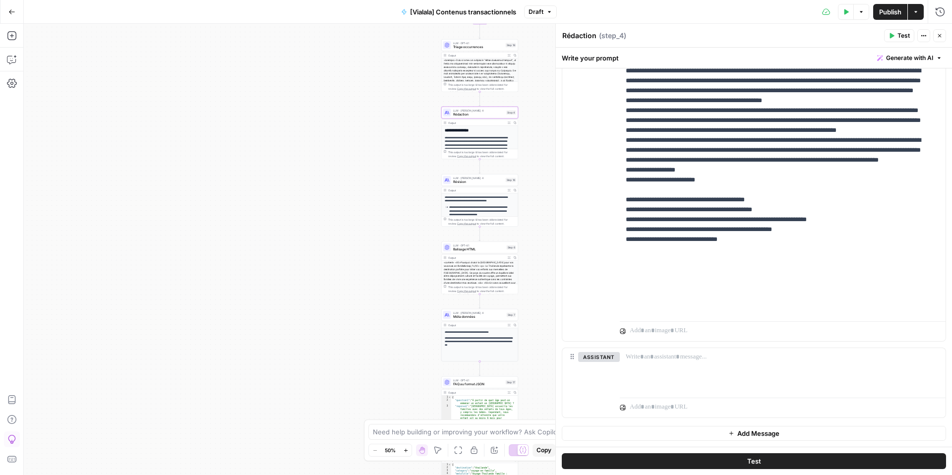
click at [458, 181] on span "Révision" at bounding box center [478, 182] width 51 height 5
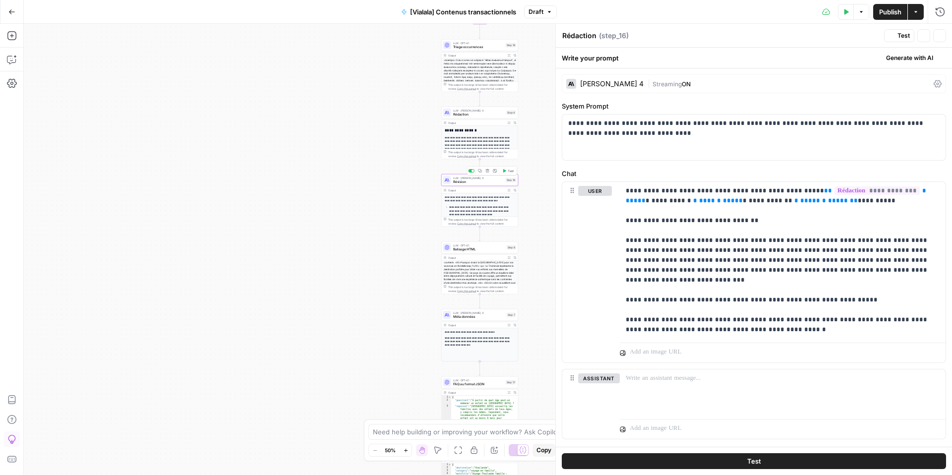
type textarea "Révision"
click at [456, 315] on span "Méta données" at bounding box center [479, 316] width 52 height 5
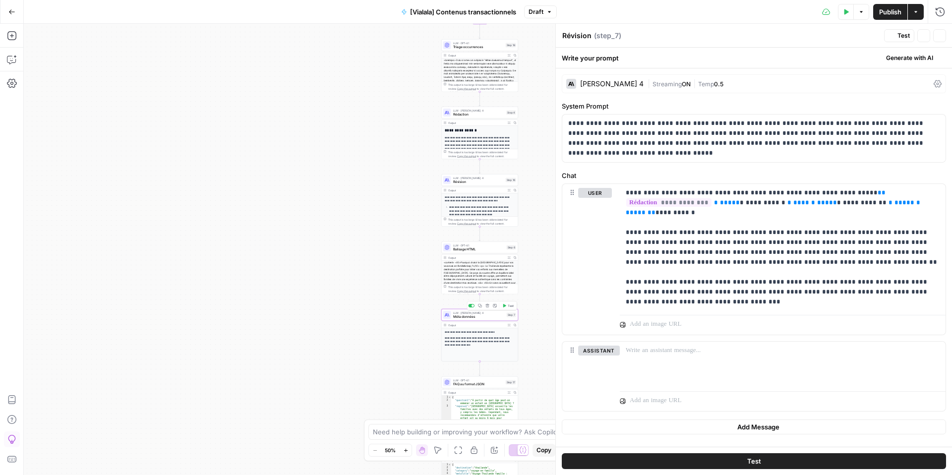
type textarea "Méta données"
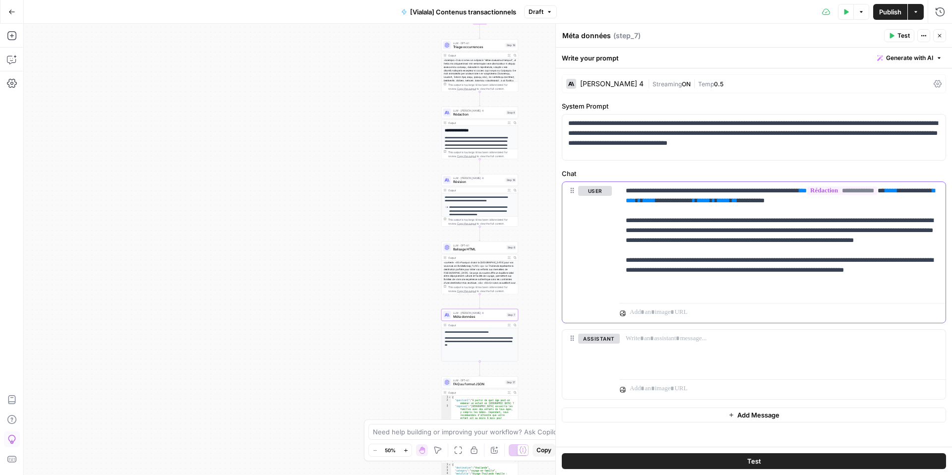
click at [644, 239] on p "**********" at bounding box center [783, 240] width 314 height 109
